Goal: Find specific page/section: Find specific page/section

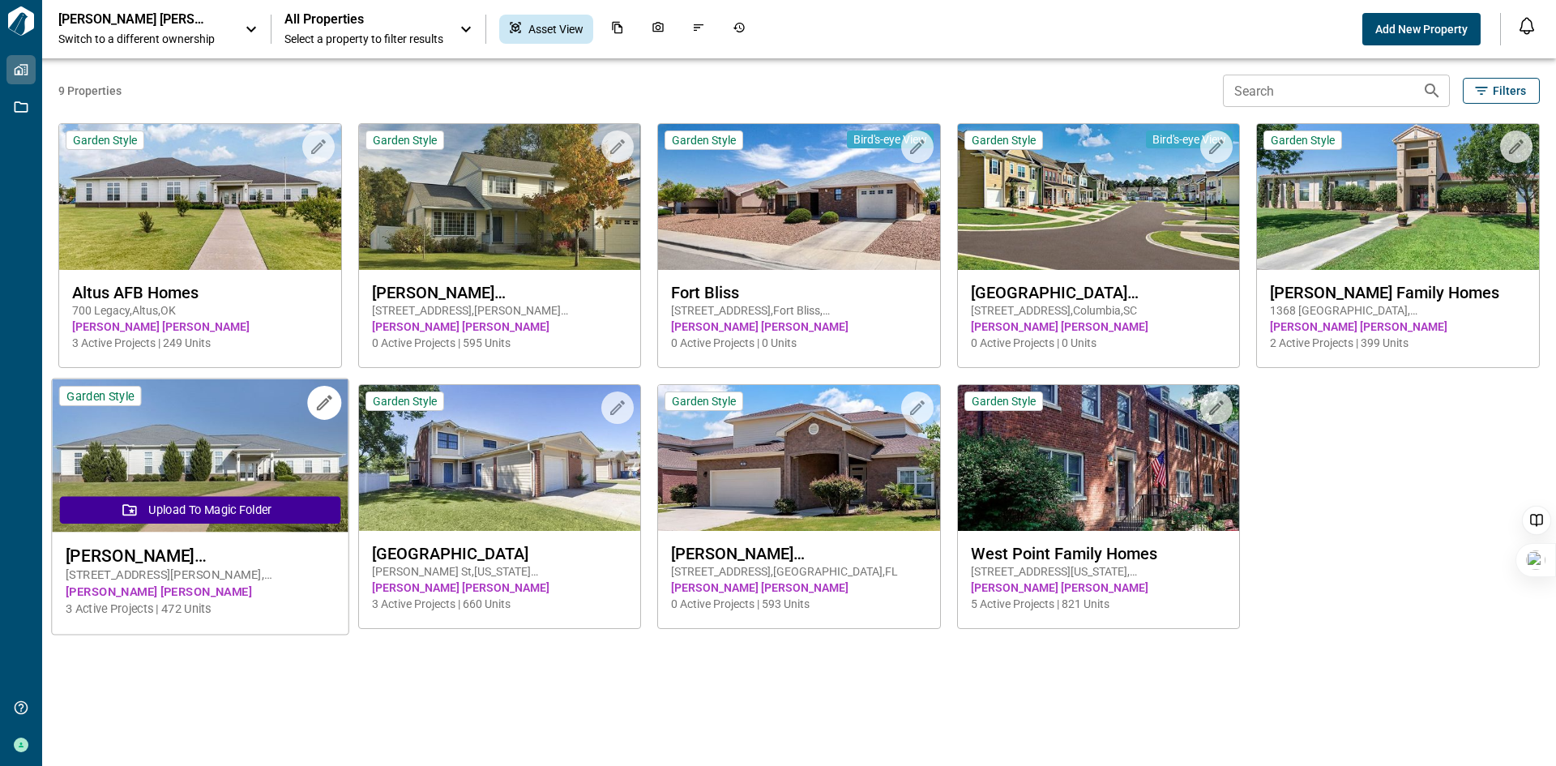
click at [226, 445] on img at bounding box center [200, 455] width 296 height 153
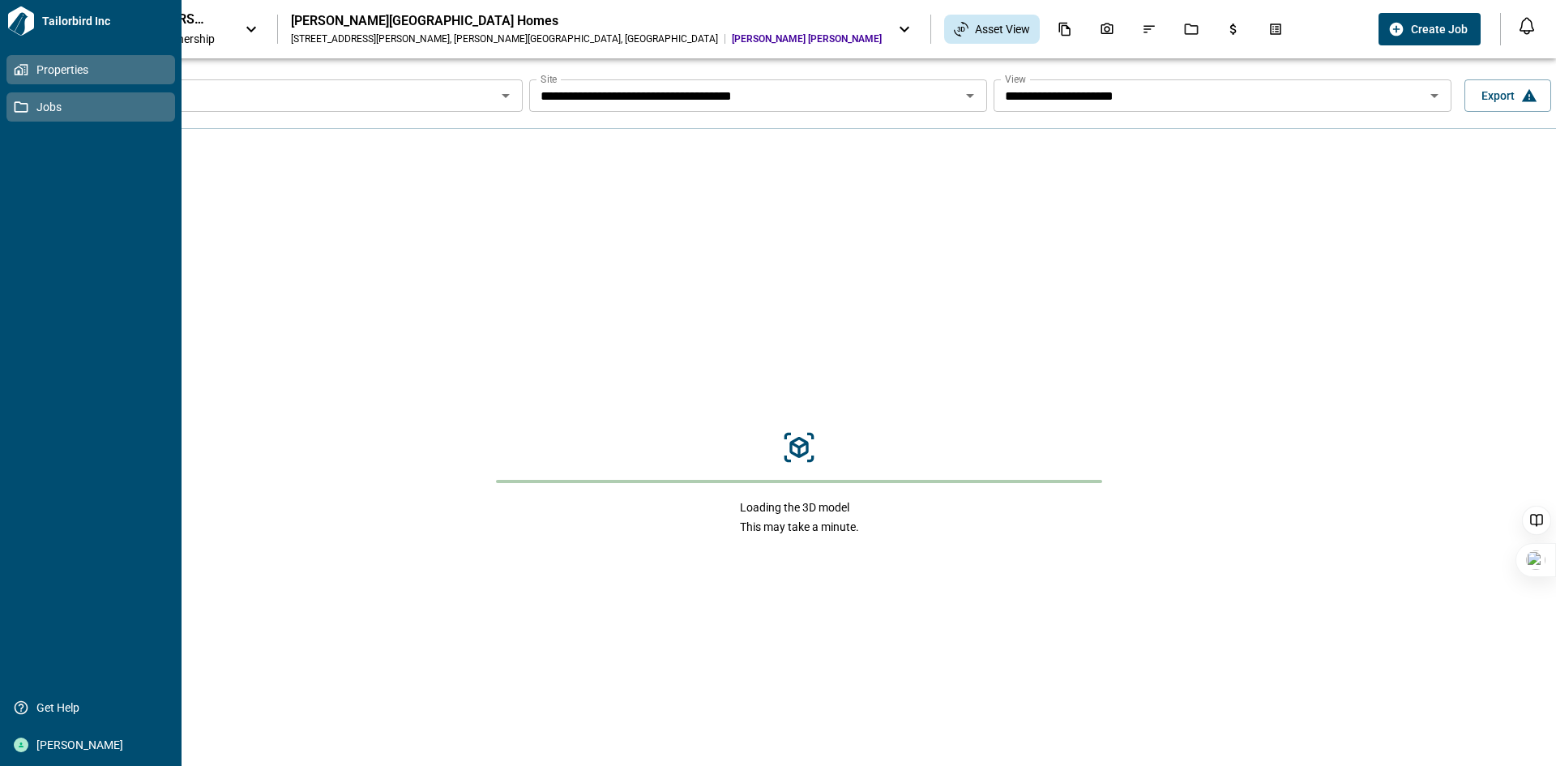
click at [25, 107] on icon at bounding box center [21, 107] width 15 height 15
